Goal: Task Accomplishment & Management: Complete application form

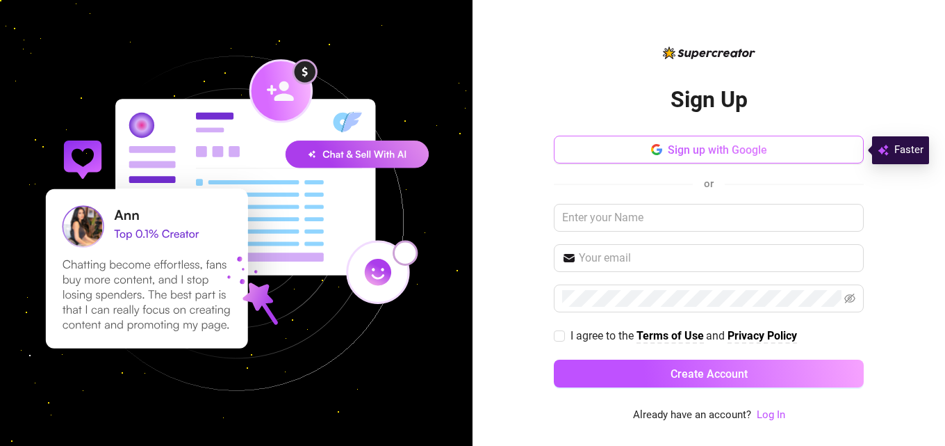
click at [649, 150] on button "Sign up with Google" at bounding box center [709, 150] width 310 height 28
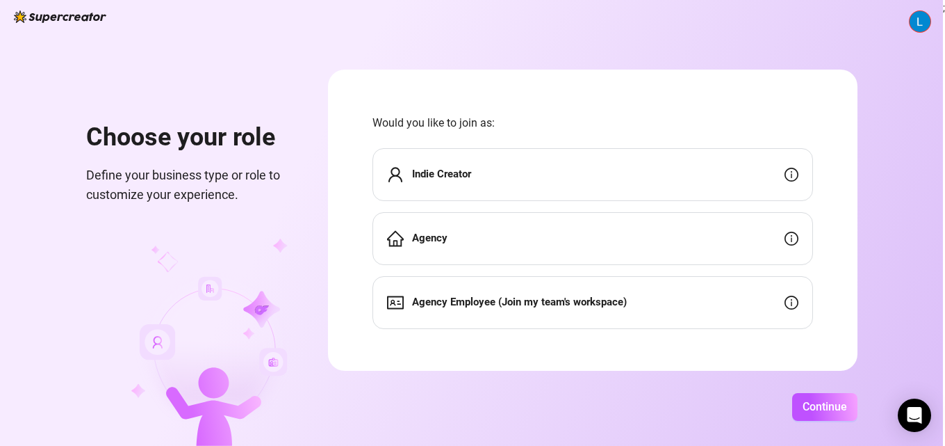
click at [532, 172] on div "Indie Creator" at bounding box center [593, 174] width 441 height 53
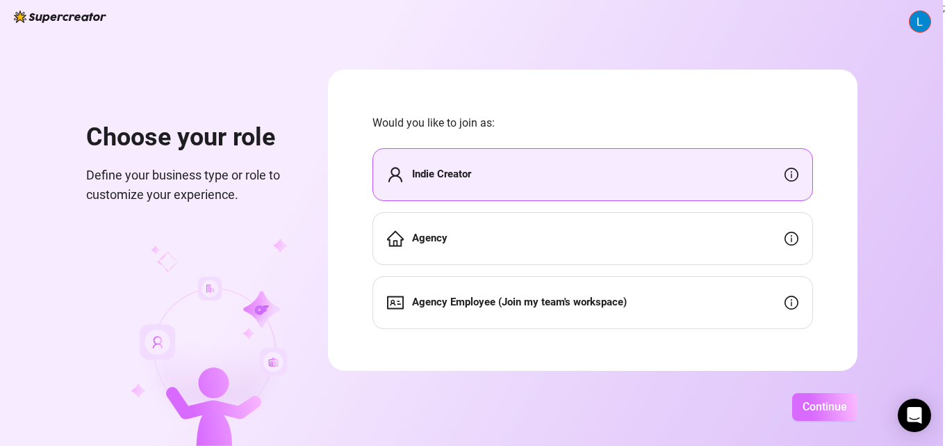
click at [819, 408] on span "Continue" at bounding box center [825, 406] width 44 height 13
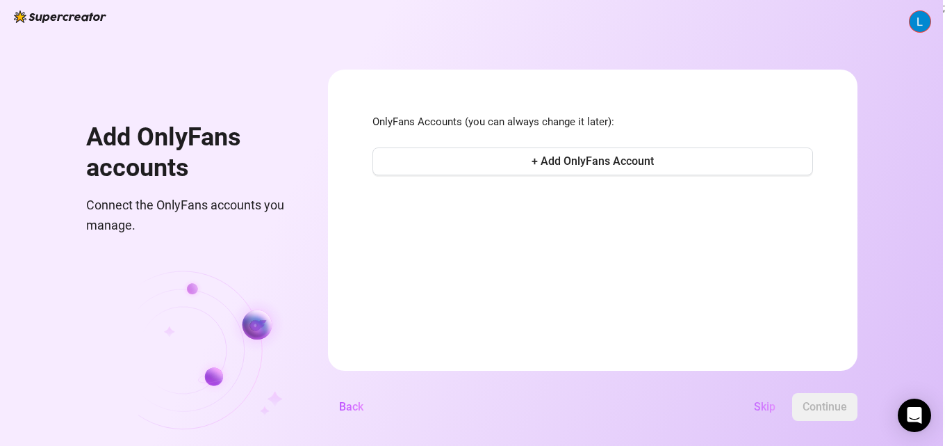
click at [757, 411] on span "Skip" at bounding box center [765, 406] width 22 height 13
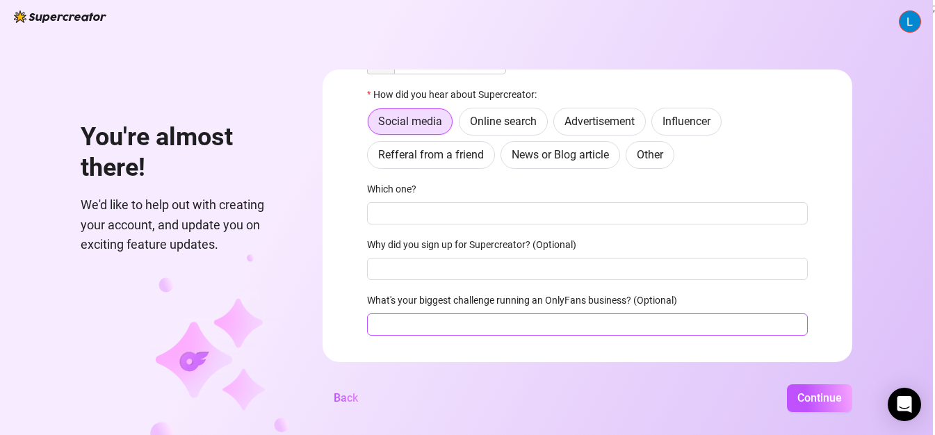
scroll to position [145, 0]
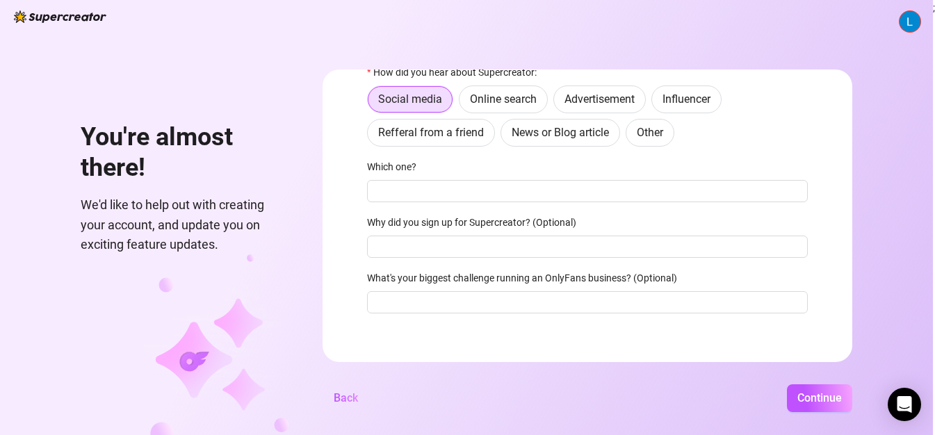
click at [761, 409] on div "Continue" at bounding box center [610, 398] width 483 height 28
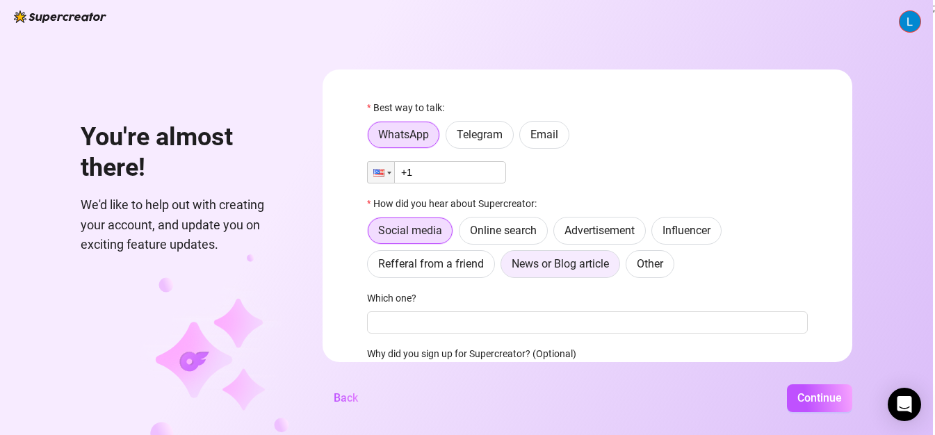
scroll to position [0, 0]
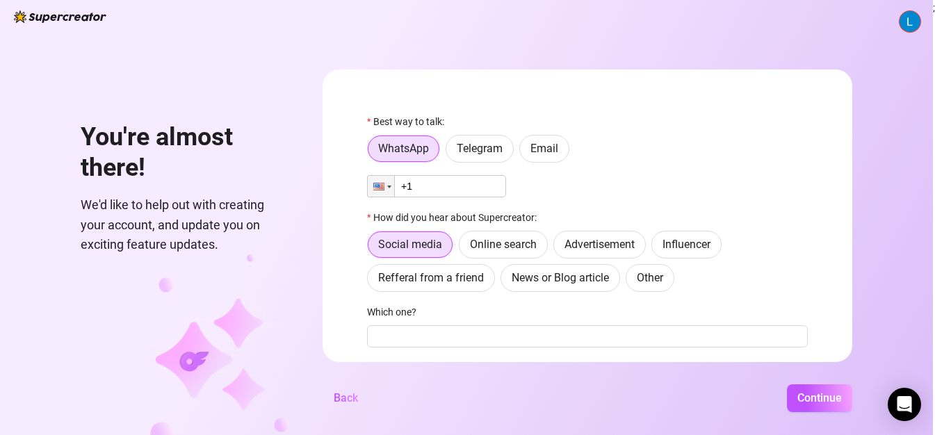
click at [42, 15] on img at bounding box center [60, 16] width 92 height 13
click at [43, 10] on img at bounding box center [60, 16] width 92 height 13
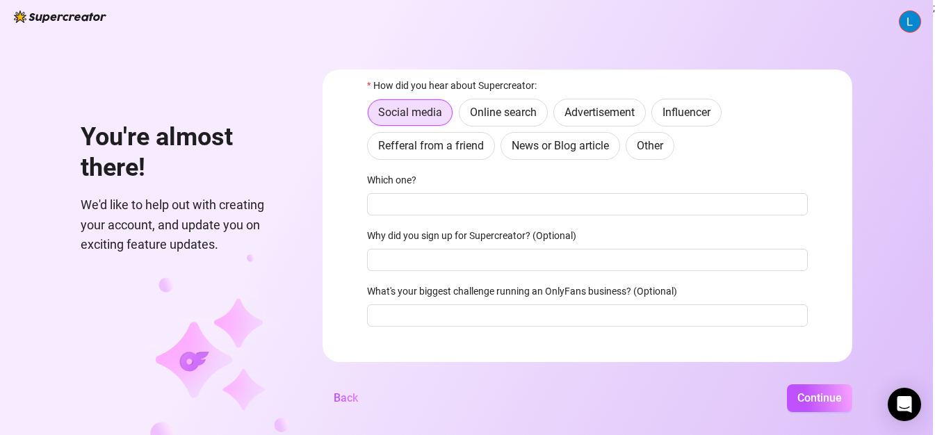
scroll to position [145, 0]
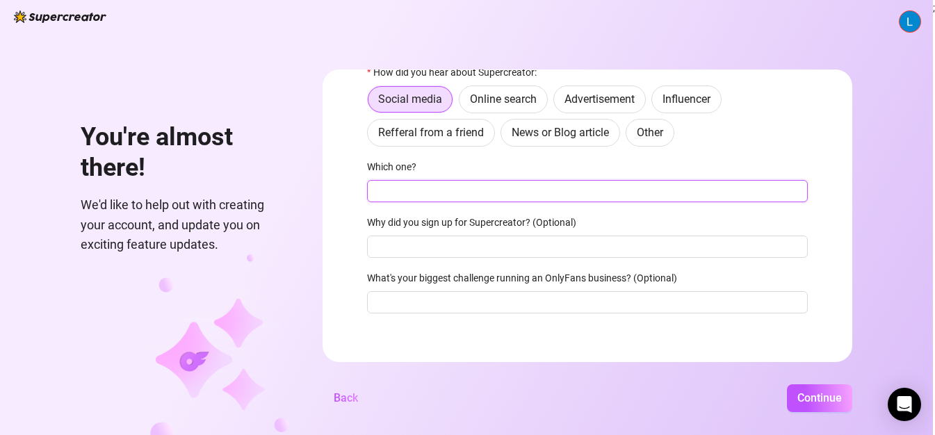
click at [544, 197] on input "Which one?" at bounding box center [587, 191] width 441 height 22
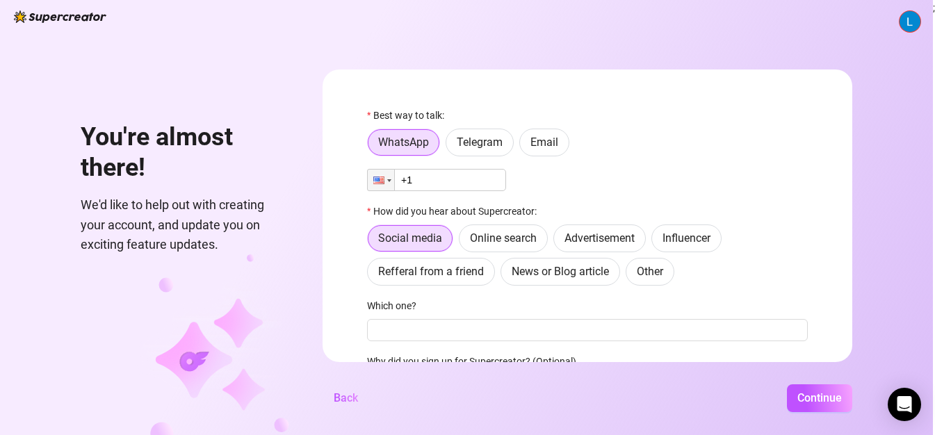
click at [552, 128] on div "Best way to talk:" at bounding box center [587, 118] width 441 height 21
click at [551, 134] on label "Email" at bounding box center [544, 143] width 50 height 28
click at [523, 146] on input "Email" at bounding box center [523, 146] width 0 height 0
